Goal: Information Seeking & Learning: Check status

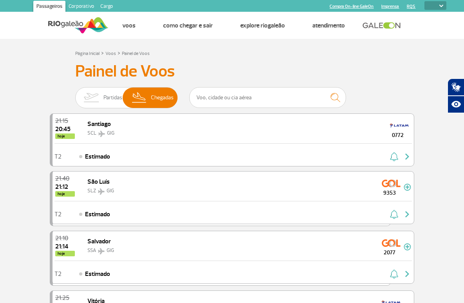
select select
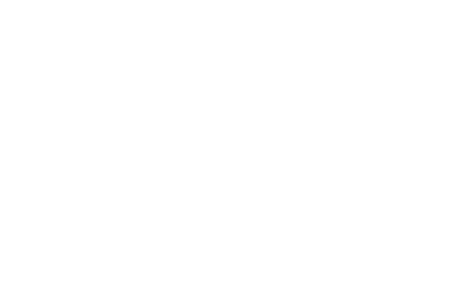
select select
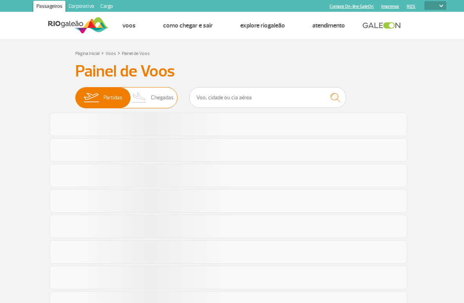
click at [153, 103] on span "Chegadas" at bounding box center [162, 97] width 23 height 20
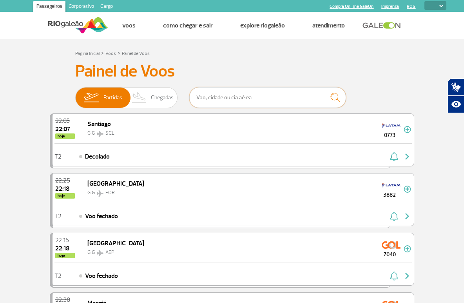
click at [226, 93] on input "text" at bounding box center [267, 97] width 157 height 21
drag, startPoint x: 152, startPoint y: 104, endPoint x: 165, endPoint y: 102, distance: 13.0
click at [152, 104] on span "Chegadas" at bounding box center [162, 97] width 23 height 20
click at [75, 94] on input "Partidas Chegadas" at bounding box center [75, 94] width 0 height 0
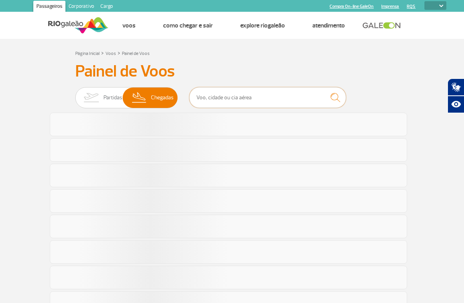
click at [220, 98] on input "text" at bounding box center [267, 97] width 157 height 21
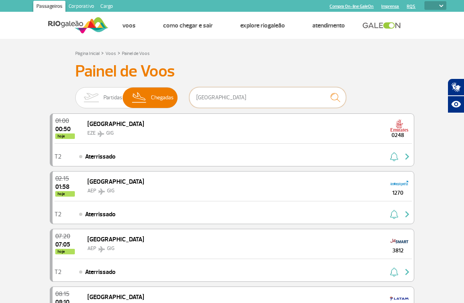
type input "buenos aires"
